Goal: Use online tool/utility: Utilize a website feature to perform a specific function

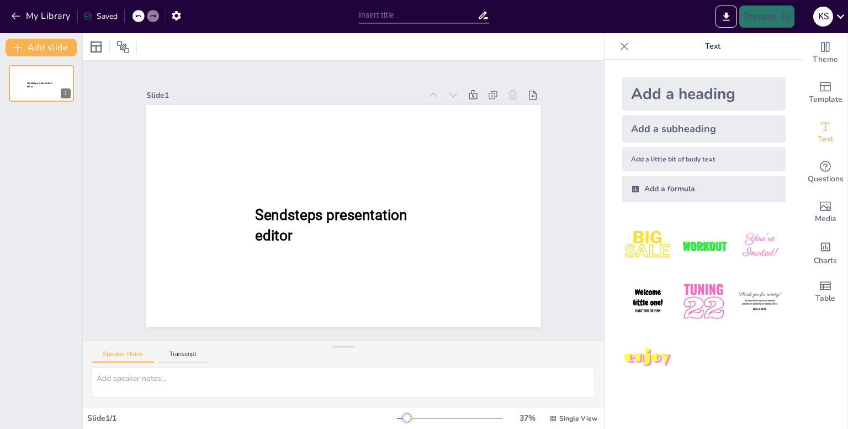
type input "New Sendsteps"
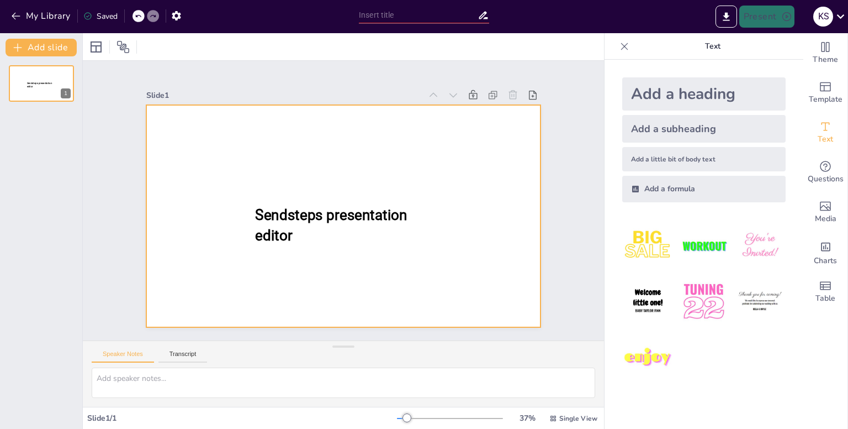
type input "New Sendsteps"
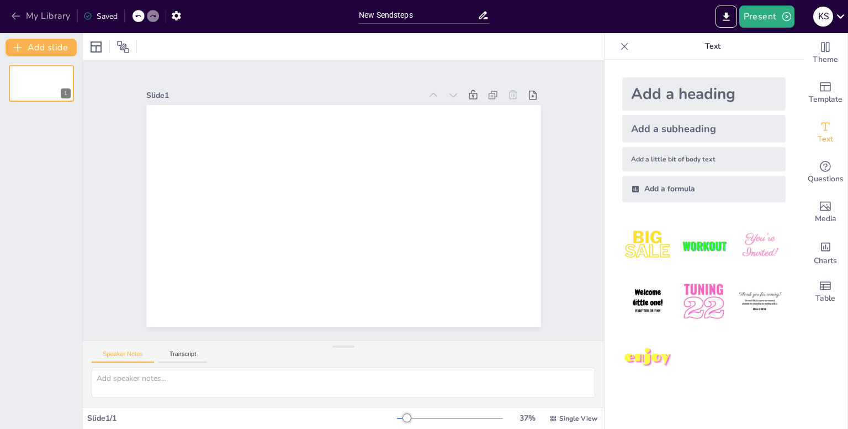
click at [19, 23] on button "My Library" at bounding box center [41, 16] width 67 height 18
